Goal: Obtain resource: Download file/media

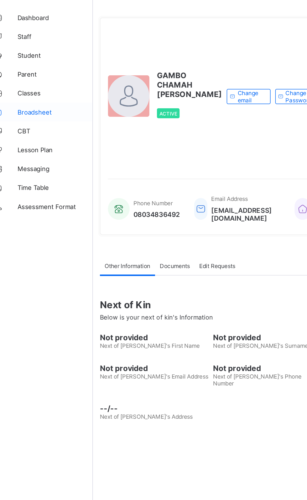
click at [45, 99] on span "Broadsheet" at bounding box center [50, 100] width 50 height 5
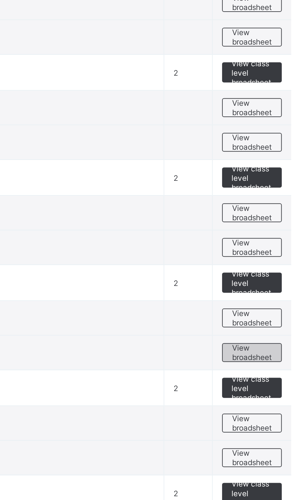
click at [275, 385] on span "View broadsheet" at bounding box center [277, 383] width 20 height 9
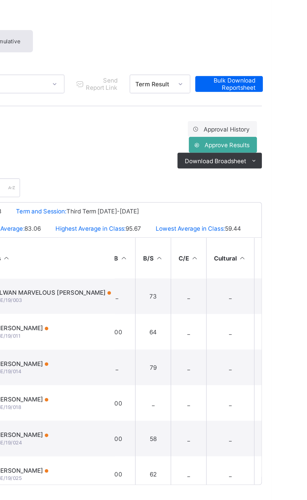
scroll to position [0, 60]
click at [289, 88] on span "Bulk Download Reportsheet" at bounding box center [280, 92] width 34 height 9
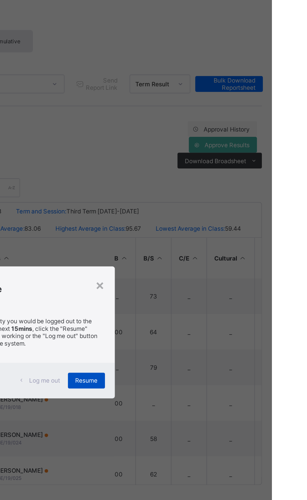
click at [201, 285] on div "Resume" at bounding box center [190, 280] width 24 height 10
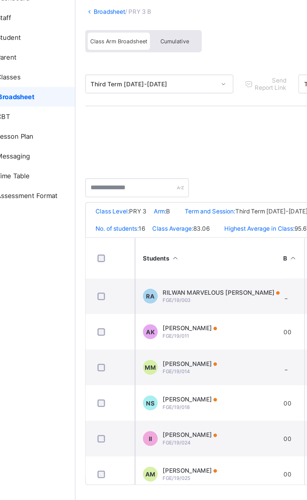
click at [139, 61] on div "Cumulative" at bounding box center [138, 65] width 31 height 11
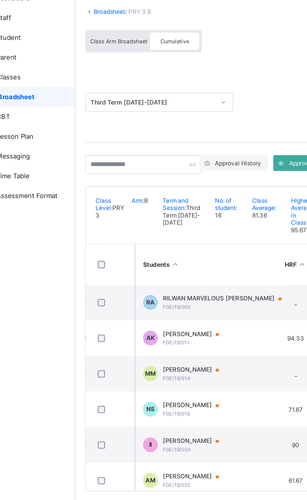
scroll to position [0, 222]
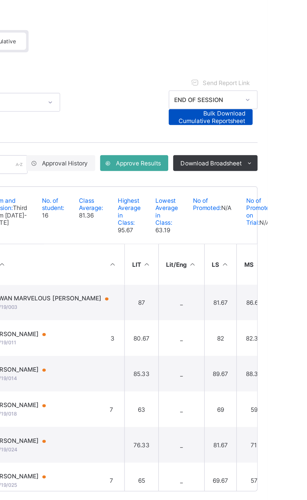
click at [282, 113] on span "Bulk Download Cumulative Reportsheet" at bounding box center [271, 113] width 44 height 9
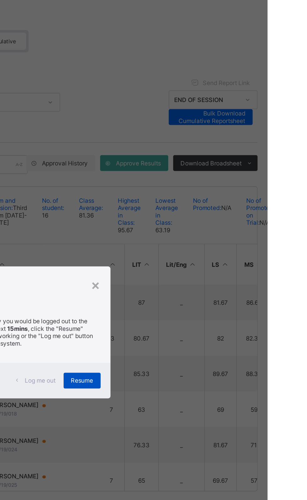
click at [197, 283] on span "Resume" at bounding box center [190, 280] width 14 height 5
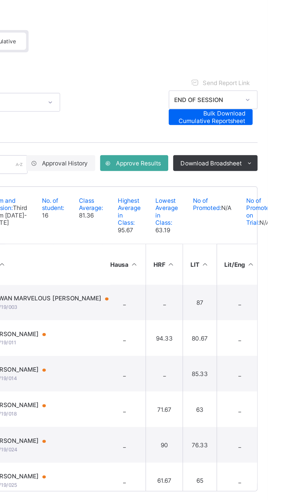
scroll to position [0, 152]
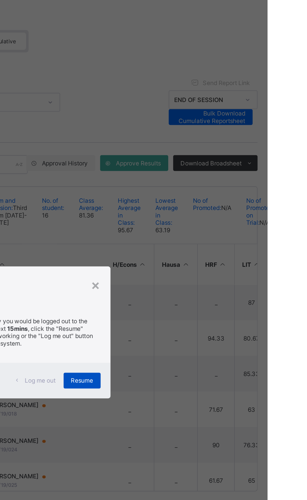
click at [201, 285] on div "Resume" at bounding box center [190, 280] width 24 height 10
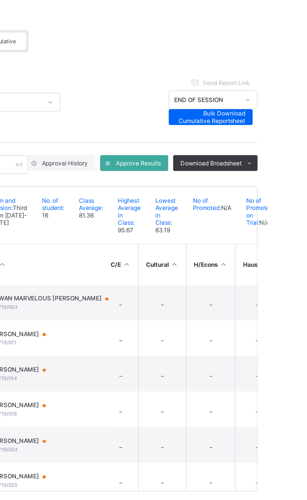
scroll to position [0, 101]
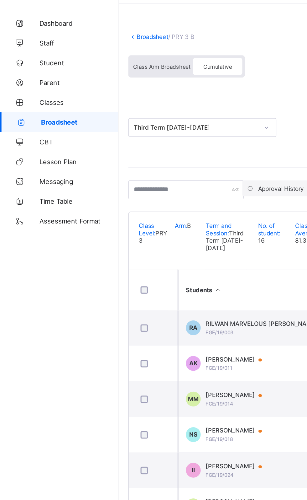
click at [93, 45] on link "Broadsheet" at bounding box center [97, 46] width 20 height 5
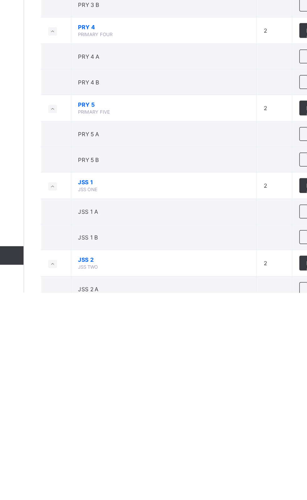
scroll to position [79, 0]
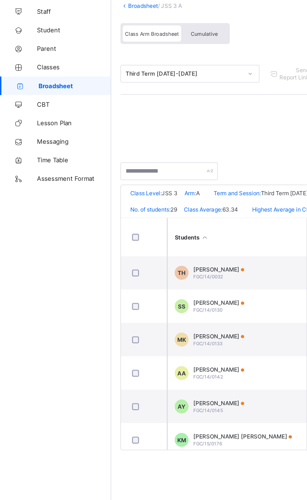
click at [143, 64] on span "Cumulative" at bounding box center [138, 65] width 18 height 4
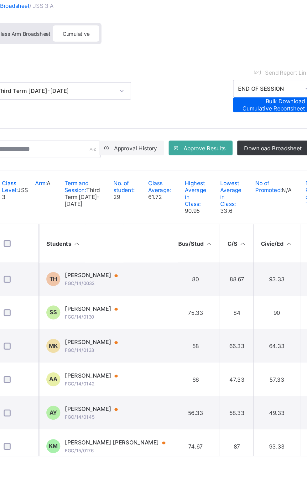
scroll to position [0, 166]
click at [285, 110] on span "Bulk Download Cumulative Reportsheet" at bounding box center [271, 113] width 44 height 9
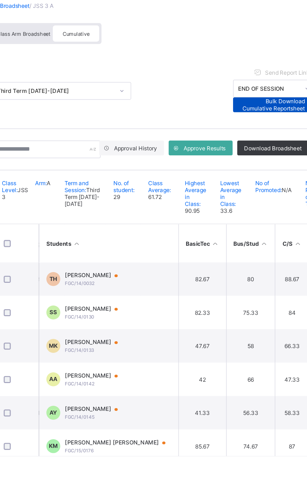
scroll to position [0, 124]
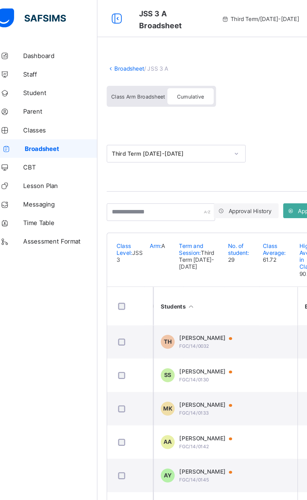
click at [93, 44] on link "Broadsheet" at bounding box center [97, 46] width 20 height 5
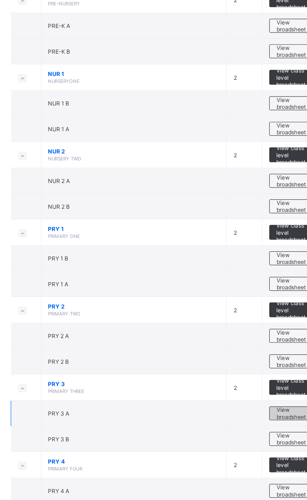
click at [279, 369] on span "View broadsheet" at bounding box center [277, 366] width 20 height 9
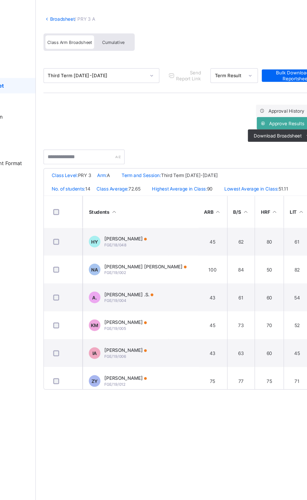
scroll to position [0, 44]
click at [141, 65] on span "Cumulative" at bounding box center [138, 65] width 18 height 4
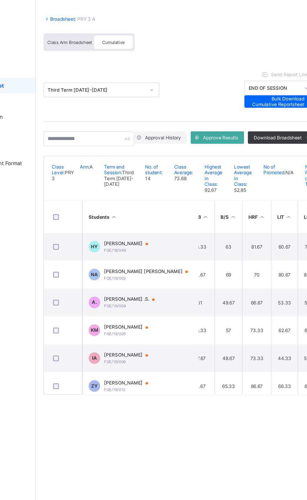
scroll to position [0, 35]
click at [287, 109] on span "Bulk Download Cumulative Reportsheet" at bounding box center [271, 113] width 44 height 9
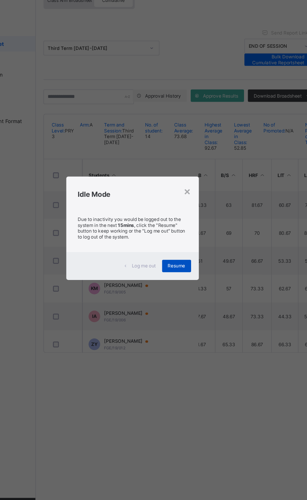
click at [201, 285] on div "Resume" at bounding box center [190, 280] width 24 height 10
click at [197, 283] on span "Resume" at bounding box center [190, 280] width 14 height 5
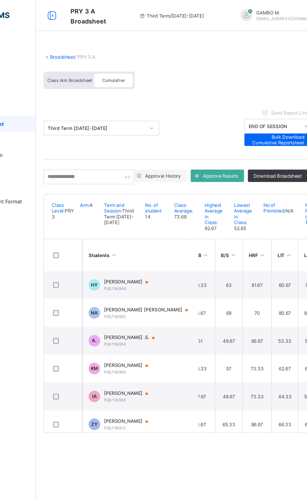
click at [92, 46] on link "Broadsheet" at bounding box center [97, 46] width 20 height 5
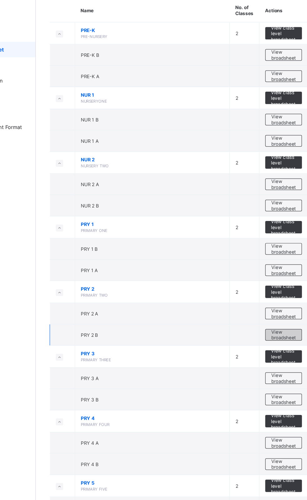
click at [282, 331] on span "View broadsheet" at bounding box center [277, 331] width 20 height 9
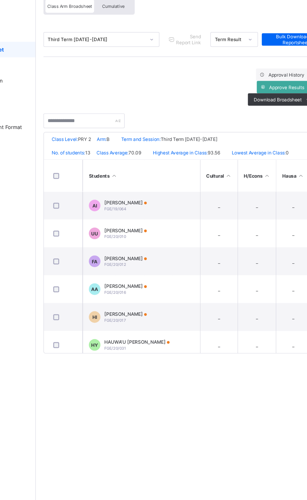
scroll to position [0, 120]
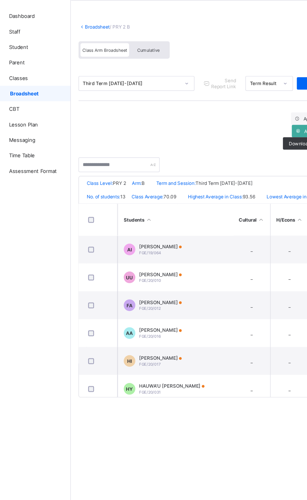
click at [138, 65] on span "Cumulative" at bounding box center [138, 65] width 18 height 4
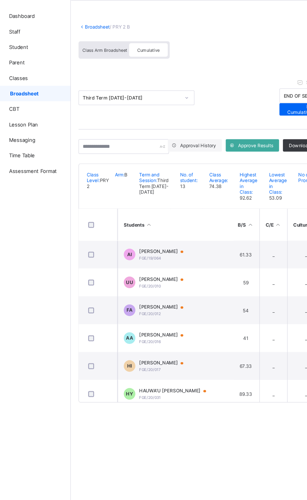
scroll to position [0, 79]
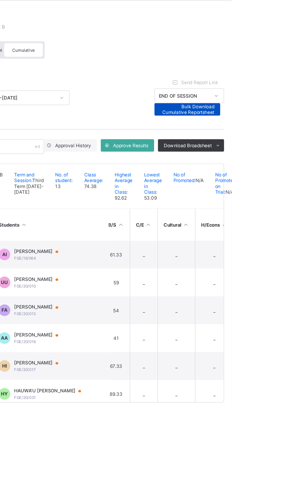
click at [276, 111] on span "Bulk Download Cumulative Reportsheet" at bounding box center [271, 113] width 44 height 9
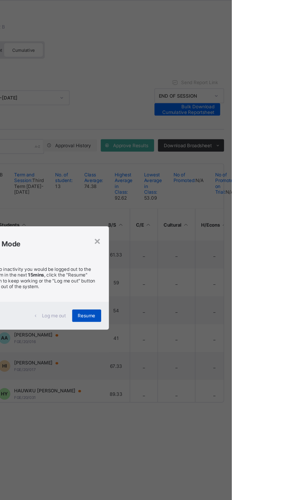
click at [197, 283] on span "Resume" at bounding box center [190, 280] width 14 height 5
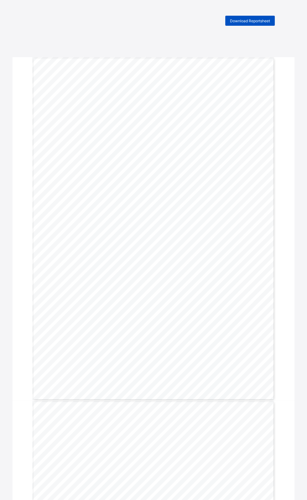
click at [252, 21] on span "Download Reportsheet" at bounding box center [250, 21] width 40 height 5
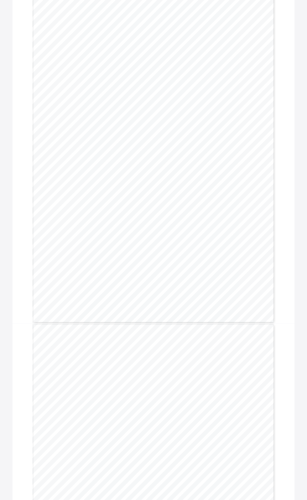
scroll to position [119, 0]
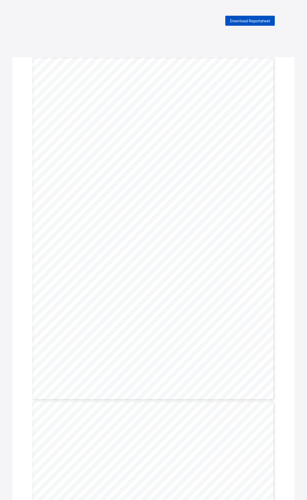
click at [253, 20] on span "Download Reportsheet" at bounding box center [250, 21] width 40 height 5
